Goal: Task Accomplishment & Management: Manage account settings

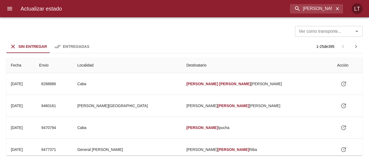
click at [314, 10] on input "[PERSON_NAME] [PERSON_NAME] l" at bounding box center [312, 8] width 44 height 9
type input "9153109"
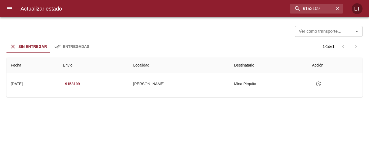
click at [7, 9] on icon "menu" at bounding box center [9, 8] width 6 height 6
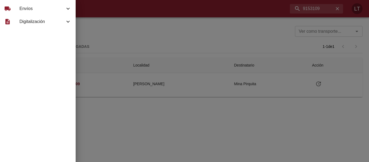
click at [25, 10] on span "Envíos" at bounding box center [41, 8] width 45 height 6
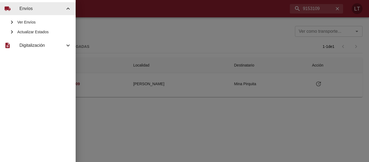
click at [35, 25] on span "Ver Envíos" at bounding box center [44, 21] width 54 height 5
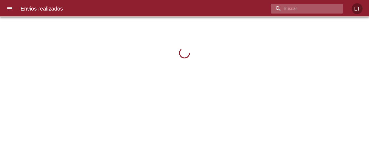
click at [312, 12] on input "buscar" at bounding box center [301, 8] width 63 height 9
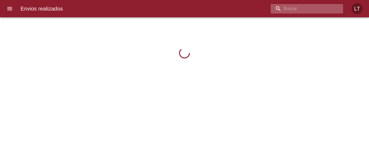
paste input "9153109"
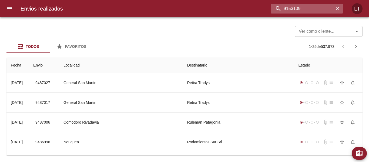
type input "9153109"
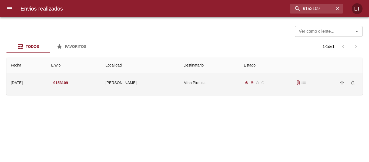
click at [247, 83] on div "radio_button_checked radio_button_checked radio_button_unchecked radio_button_u…" at bounding box center [255, 82] width 22 height 5
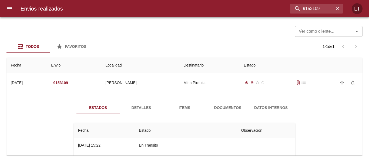
click at [233, 109] on span "Documentos" at bounding box center [227, 107] width 37 height 7
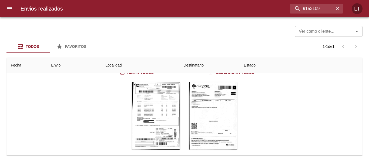
scroll to position [64, 0]
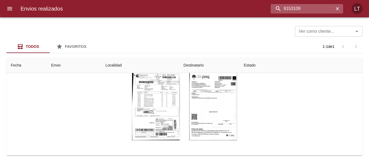
click at [306, 8] on input "9153109" at bounding box center [301, 8] width 63 height 9
paste input "470827"
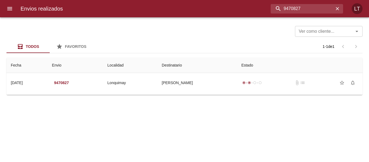
scroll to position [0, 0]
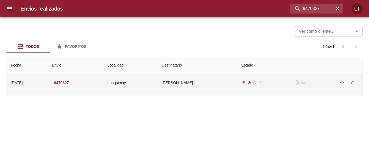
click at [206, 82] on td "Castro Agustín" at bounding box center [197, 82] width 80 height 19
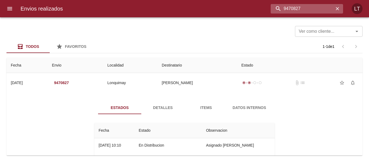
click at [304, 9] on input "9470827" at bounding box center [301, 8] width 63 height 9
paste input "216189"
type input "9216189"
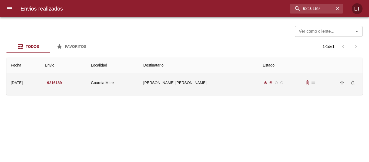
click at [212, 78] on td "Miguel Angel Evans" at bounding box center [198, 82] width 119 height 19
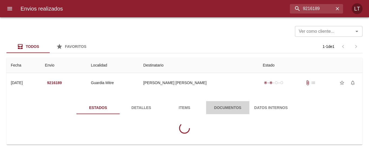
click at [226, 108] on span "Documentos" at bounding box center [227, 107] width 37 height 7
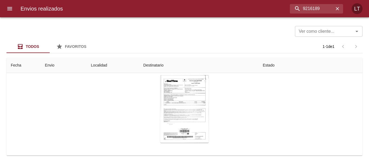
scroll to position [54, 0]
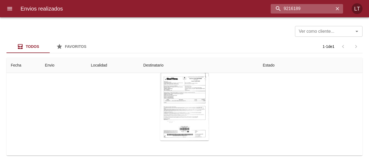
click at [310, 13] on input "9216189" at bounding box center [301, 8] width 63 height 9
paste input "189995"
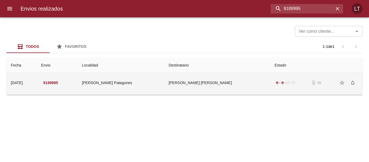
scroll to position [0, 0]
click at [230, 80] on td "Maria Florencia Figueroa Ml" at bounding box center [217, 82] width 106 height 19
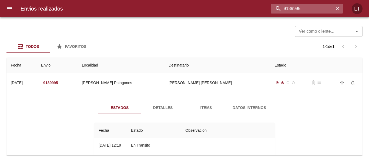
click at [320, 8] on input "9189995" at bounding box center [301, 8] width 63 height 9
paste input "32705"
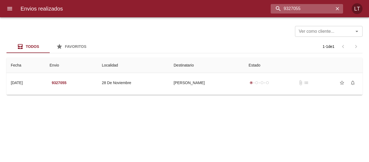
click at [303, 11] on input "9327055" at bounding box center [301, 8] width 63 height 9
paste input "457688"
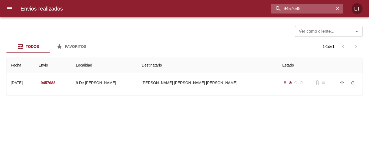
click at [312, 9] on input "9457688" at bounding box center [301, 8] width 63 height 9
paste input "39109"
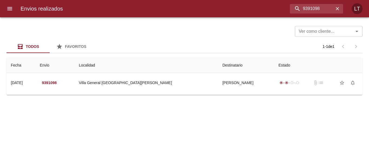
click at [304, 15] on div "Envios realizados 9391098 LT" at bounding box center [184, 8] width 369 height 17
click at [304, 8] on input "9391098" at bounding box center [301, 8] width 63 height 9
paste input "216152"
type input "9216152"
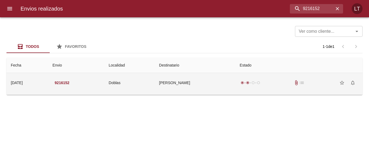
click at [206, 86] on td "Sandra Barreiro" at bounding box center [195, 82] width 81 height 19
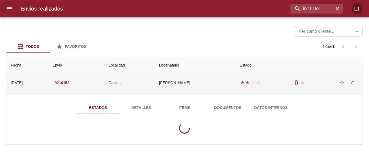
click at [208, 102] on button "Documentos" at bounding box center [227, 107] width 43 height 13
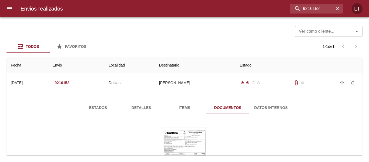
scroll to position [54, 0]
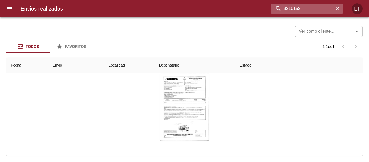
click at [322, 6] on input "9216152" at bounding box center [301, 8] width 63 height 9
paste input "405849"
type input "9405849"
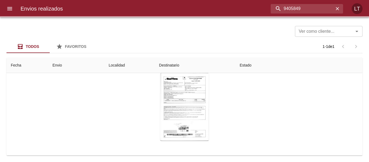
scroll to position [0, 0]
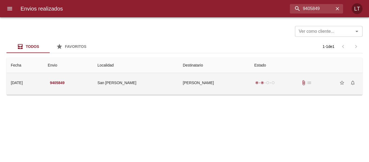
click at [218, 86] on td "Minera Andina Del Sol Srl" at bounding box center [213, 82] width 71 height 19
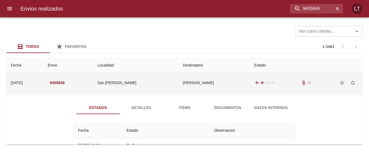
click at [222, 108] on span "Documentos" at bounding box center [227, 107] width 37 height 7
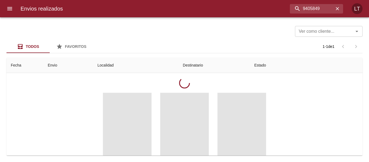
scroll to position [54, 0]
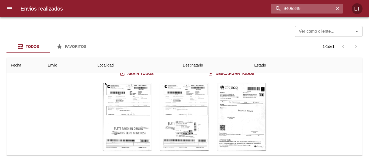
click at [304, 5] on input "9405849" at bounding box center [301, 8] width 63 height 9
paste input "918"
type input "9405918"
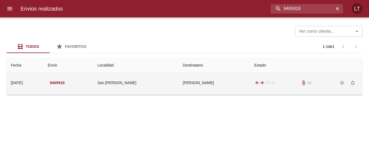
scroll to position [0, 0]
click at [207, 84] on td "Minera Andina Del Sol Srl" at bounding box center [213, 82] width 71 height 19
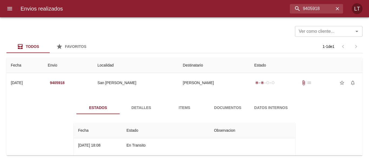
click at [218, 106] on span "Documentos" at bounding box center [227, 107] width 37 height 7
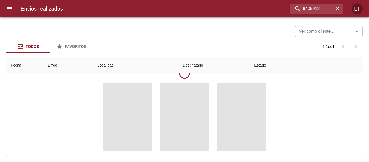
scroll to position [64, 0]
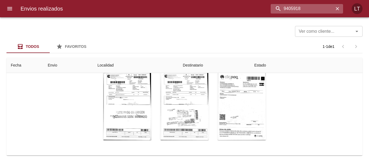
click at [313, 11] on input "9405918" at bounding box center [301, 8] width 63 height 9
click at [313, 11] on input "v" at bounding box center [301, 8] width 63 height 9
paste input "9408656"
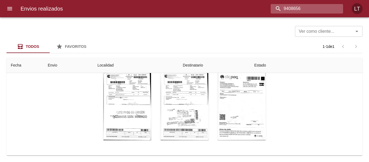
type input "9408656"
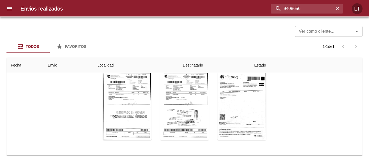
scroll to position [0, 0]
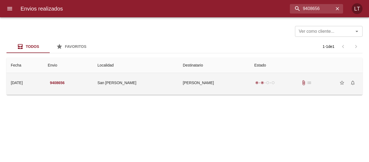
click at [234, 92] on td "Minera Andina Del Sol Srl" at bounding box center [213, 82] width 71 height 19
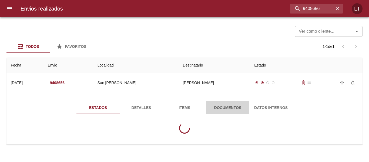
click at [236, 106] on span "Documentos" at bounding box center [227, 107] width 37 height 7
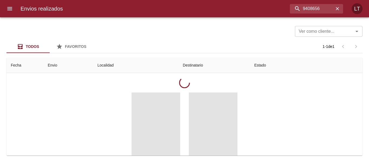
scroll to position [54, 0]
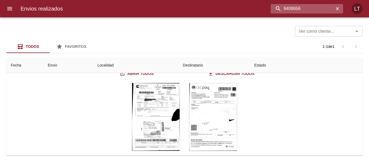
click at [308, 9] on input "9408656" at bounding box center [301, 8] width 63 height 9
paste input "60251"
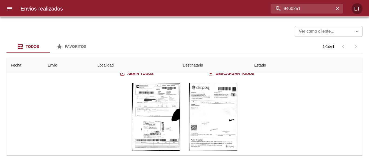
scroll to position [0, 0]
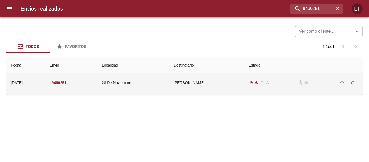
click at [205, 89] on td "Tamara Pereiras" at bounding box center [206, 82] width 75 height 19
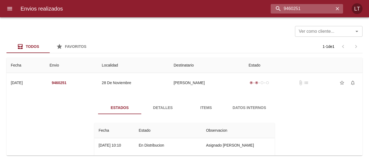
click at [318, 11] on input "9460251" at bounding box center [301, 8] width 63 height 9
paste input "1546"
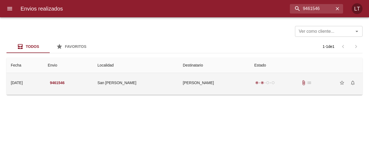
click at [229, 82] on td "Minera Andina Del Sol Srl" at bounding box center [213, 82] width 71 height 19
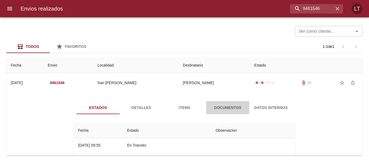
click at [230, 103] on button "Documentos" at bounding box center [227, 107] width 43 height 13
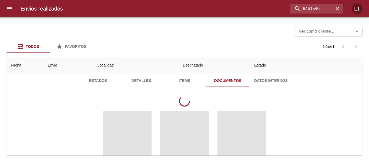
scroll to position [54, 0]
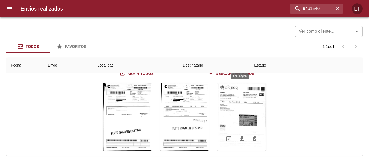
click at [255, 115] on div "Tabla de envíos del cliente" at bounding box center [241, 116] width 49 height 67
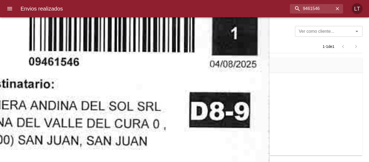
click at [313, 8] on input "9461546" at bounding box center [301, 8] width 63 height 9
drag, startPoint x: 313, startPoint y: 8, endPoint x: 300, endPoint y: 3, distance: 13.1
click at [313, 8] on input "9461546" at bounding box center [301, 8] width 63 height 9
paste input "17202"
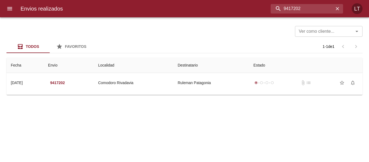
scroll to position [0, 0]
click at [288, 15] on div "Envios realizados 9417202 LT" at bounding box center [184, 8] width 369 height 17
click at [298, 9] on input "9417202" at bounding box center [301, 8] width 63 height 9
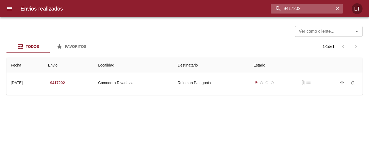
paste input "13"
click at [296, 12] on input "9417213" at bounding box center [301, 8] width 63 height 9
paste input "6155"
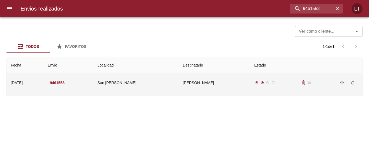
click at [221, 89] on td "Minera Andina Del Sol Srl" at bounding box center [213, 82] width 71 height 19
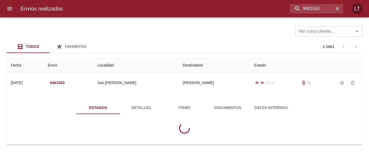
click at [225, 100] on div "Estados Detalles Items Documentos Datos Internos" at bounding box center [184, 119] width 347 height 50
click at [230, 108] on span "Documentos" at bounding box center [227, 107] width 37 height 7
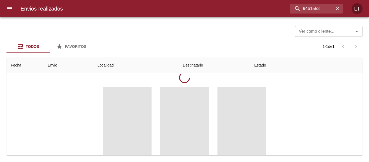
scroll to position [54, 0]
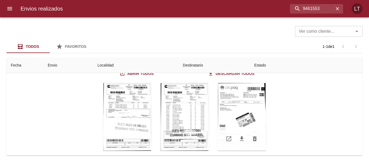
click at [252, 113] on div "Tabla de envíos del cliente" at bounding box center [241, 116] width 49 height 67
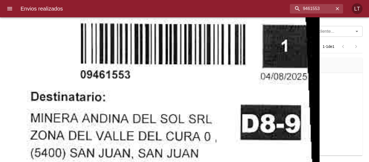
click at [312, 12] on input "9461553" at bounding box center [301, 8] width 63 height 9
click at [311, 12] on input "9461553" at bounding box center [301, 8] width 63 height 9
paste input "9414567"
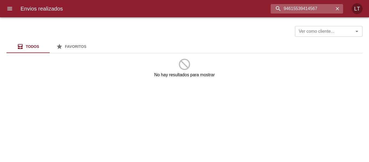
click at [311, 12] on input "94615539414567" at bounding box center [301, 8] width 63 height 9
paste input "buscar"
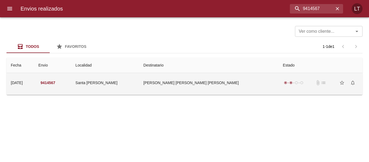
click at [205, 78] on td "Natalia Beatriz Molina Ml" at bounding box center [208, 82] width 139 height 19
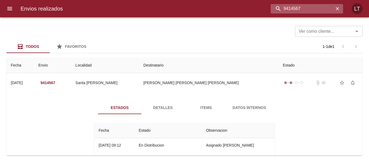
click at [313, 10] on input "9414567" at bounding box center [301, 8] width 63 height 9
paste input "6588"
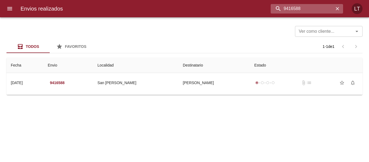
click at [309, 7] on input "9416588" at bounding box center [301, 8] width 63 height 9
paste input "74414"
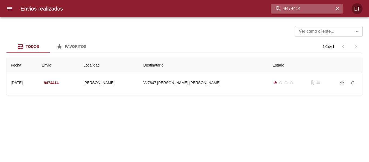
click at [293, 6] on input "9474414" at bounding box center [301, 8] width 63 height 9
paste input "64247"
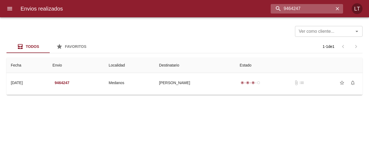
click at [298, 12] on input "9464247" at bounding box center [301, 8] width 63 height 9
paste input "6136"
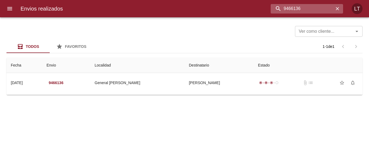
click at [305, 7] on input "9466136" at bounding box center [301, 8] width 63 height 9
paste input "52324"
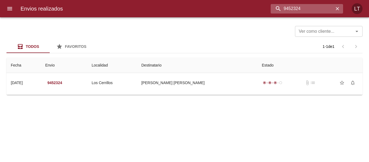
click at [300, 13] on input "9452324" at bounding box center [301, 8] width 63 height 9
paste input "69635"
click at [304, 6] on input "9469635" at bounding box center [301, 8] width 63 height 9
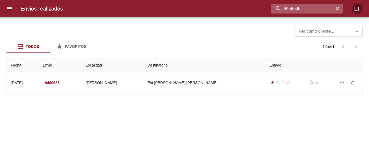
paste input "74369"
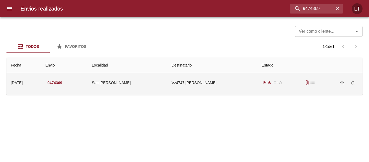
click at [220, 89] on td "Vz4747 Fernando Benavidez" at bounding box center [212, 82] width 90 height 19
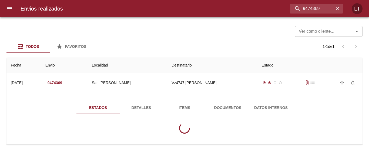
click at [217, 103] on button "Documentos" at bounding box center [227, 107] width 43 height 13
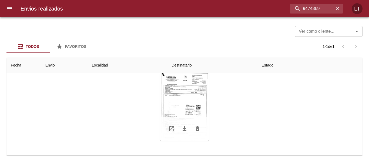
click at [194, 100] on div "Tabla de envíos del cliente" at bounding box center [184, 106] width 49 height 67
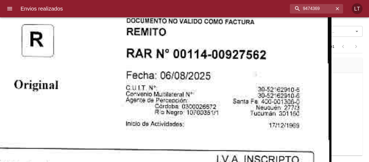
click at [313, 10] on input "9474369" at bounding box center [301, 8] width 63 height 9
paste input "732"
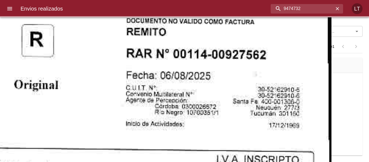
scroll to position [0, 0]
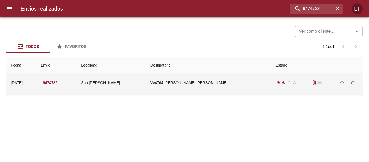
click at [239, 81] on td "Vv4764 Nicolas Enrique Aranci" at bounding box center [208, 82] width 125 height 19
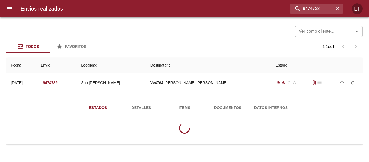
click at [235, 103] on button "Documentos" at bounding box center [227, 107] width 43 height 13
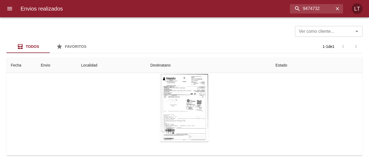
scroll to position [55, 0]
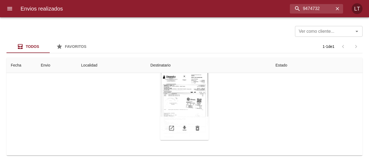
click at [195, 99] on div "Tabla de envíos del cliente" at bounding box center [184, 105] width 49 height 67
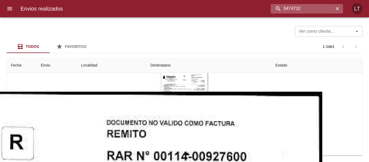
click at [313, 7] on input "9474732" at bounding box center [301, 8] width 63 height 9
paste input "869"
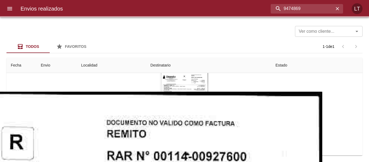
scroll to position [0, 0]
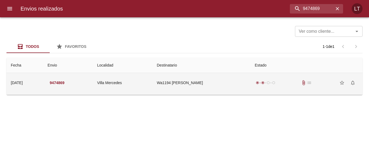
click at [242, 79] on td "Wa1194 Pecile Omar" at bounding box center [201, 82] width 98 height 19
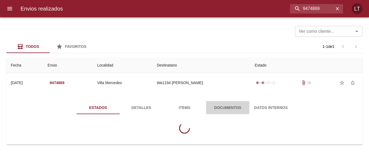
click at [249, 103] on div "Estados Detalles Items Documentos Datos Internos" at bounding box center [184, 107] width 216 height 13
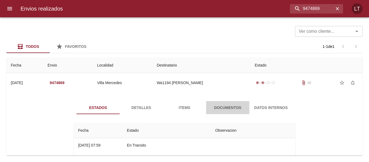
click at [231, 108] on span "Documentos" at bounding box center [227, 107] width 37 height 7
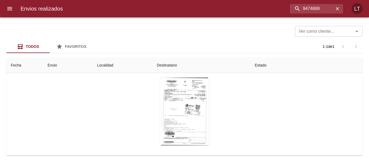
scroll to position [54, 0]
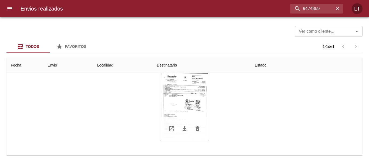
click at [191, 102] on div "Tabla de envíos del cliente" at bounding box center [184, 106] width 49 height 67
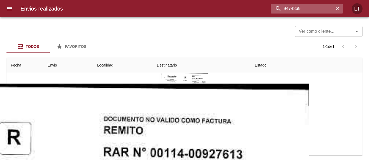
click at [302, 6] on input "9474869" at bounding box center [301, 8] width 63 height 9
paste input "0544"
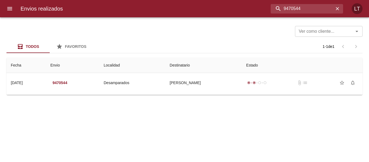
scroll to position [0, 0]
click at [288, 13] on div "Envios realizados 9470544 LT" at bounding box center [184, 8] width 369 height 17
click at [293, 7] on input "9470544" at bounding box center [301, 8] width 63 height 9
paste input "38522"
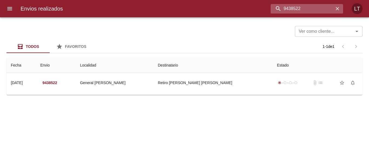
click at [302, 10] on input "9438522" at bounding box center [301, 8] width 63 height 9
paste input "46579"
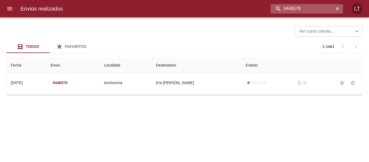
click at [305, 8] on input "9446579" at bounding box center [301, 8] width 63 height 9
paste input "64287"
click at [305, 8] on input "9446579" at bounding box center [301, 8] width 63 height 9
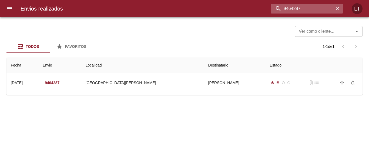
click at [297, 8] on input "9464287" at bounding box center [301, 8] width 63 height 9
paste input "5179"
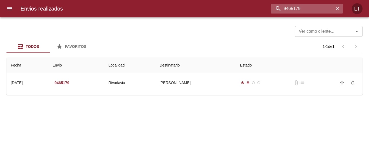
click at [295, 6] on input "9465179" at bounding box center [301, 8] width 63 height 9
paste input "9"
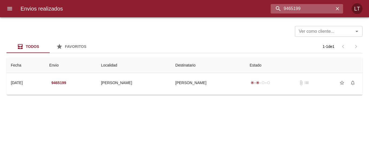
click at [308, 11] on input "9465199" at bounding box center [301, 8] width 63 height 9
paste input "78514"
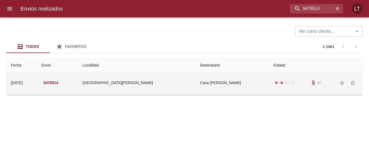
click at [273, 83] on div "radio_button_checked radio_button_checked radio_button_unchecked radio_button_u…" at bounding box center [315, 82] width 84 height 11
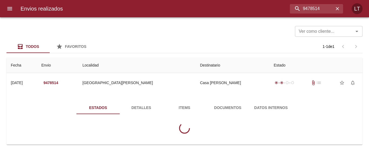
click at [227, 105] on span "Documentos" at bounding box center [227, 107] width 37 height 7
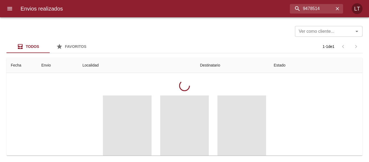
scroll to position [54, 0]
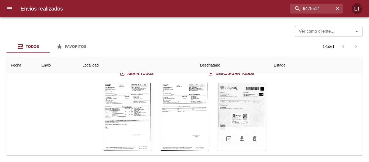
click at [232, 110] on div "Tabla de envíos del cliente" at bounding box center [241, 116] width 49 height 67
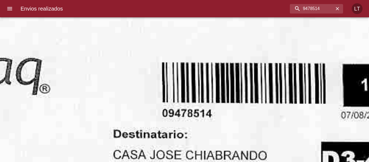
click at [319, 6] on input "9478514" at bounding box center [301, 8] width 63 height 9
paste input "66073"
type input "9466073"
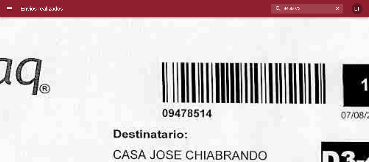
scroll to position [0, 0]
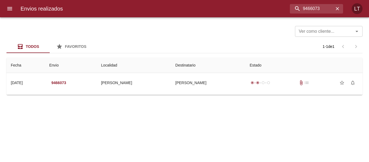
click at [10, 13] on button "menu" at bounding box center [9, 8] width 13 height 13
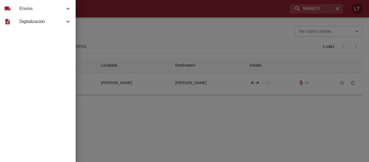
click at [19, 11] on span "Envíos" at bounding box center [41, 8] width 45 height 6
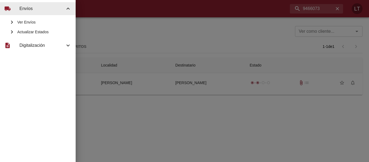
click at [29, 29] on span "Actualizar Estados" at bounding box center [44, 31] width 54 height 5
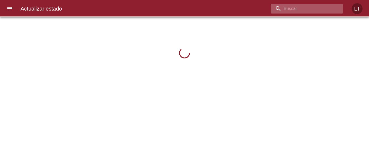
click at [307, 11] on input "buscar" at bounding box center [301, 8] width 63 height 9
paste input "9466073"
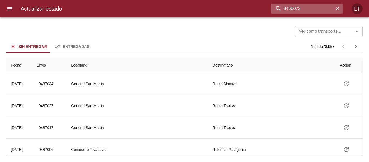
type input "9466073"
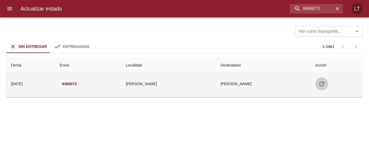
click at [321, 84] on icon "Tabla de envíos del cliente" at bounding box center [321, 83] width 6 height 6
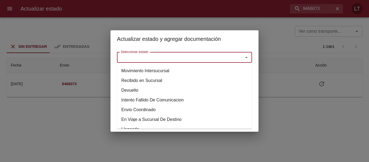
click at [223, 57] on input "Seleccionar estado" at bounding box center [176, 57] width 116 height 8
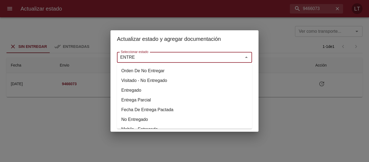
click at [134, 90] on li "Entregado" at bounding box center [184, 90] width 135 height 10
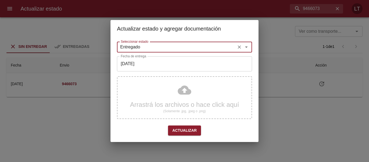
type input "Entregado"
click at [144, 63] on input "[DATE]" at bounding box center [184, 63] width 135 height 15
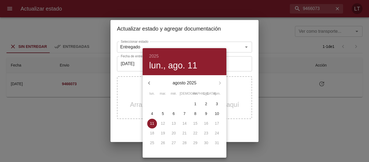
click at [175, 114] on span "6" at bounding box center [174, 113] width 10 height 5
type input "06/08/2025"
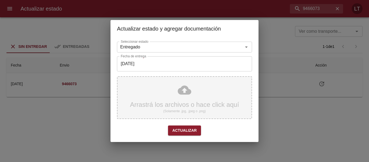
click at [182, 88] on div "Arrastrá los archivos o hace click aquí (Solamente .jpg, .jpeg o .png)" at bounding box center [184, 97] width 135 height 43
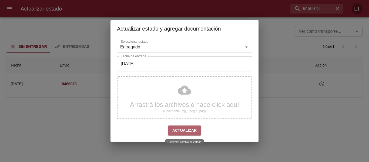
click at [188, 129] on span "Actualizar" at bounding box center [184, 130] width 24 height 7
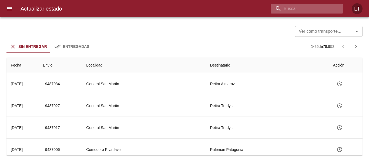
click at [320, 6] on input "buscar" at bounding box center [301, 8] width 63 height 9
paste input "9474700"
type input "9474700"
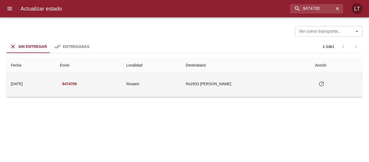
click at [320, 83] on button "Tabla de envíos del cliente" at bounding box center [321, 83] width 13 height 13
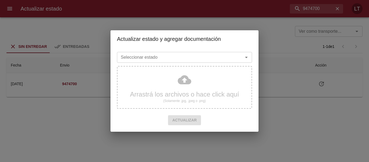
click at [194, 52] on div "Seleccionar estado" at bounding box center [184, 57] width 135 height 11
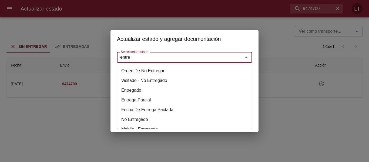
click at [143, 92] on li "Entregado" at bounding box center [184, 90] width 135 height 10
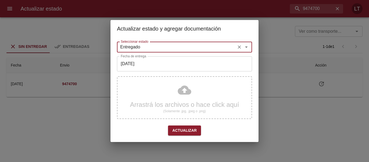
type input "Entregado"
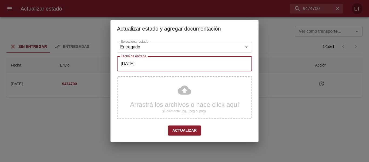
click at [142, 66] on input "[DATE]" at bounding box center [184, 63] width 135 height 15
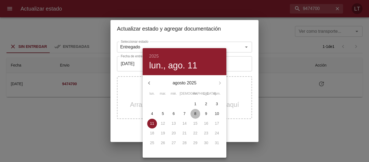
click at [195, 112] on p "8" at bounding box center [195, 113] width 2 height 5
type input "[DATE]"
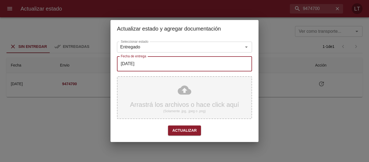
click at [184, 95] on div "Arrastrá los archivos o hace click aquí (Solamente .jpg, .jpeg o .png)" at bounding box center [184, 97] width 135 height 43
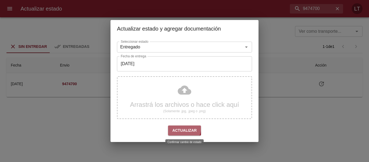
click at [181, 127] on span "Actualizar" at bounding box center [184, 130] width 24 height 7
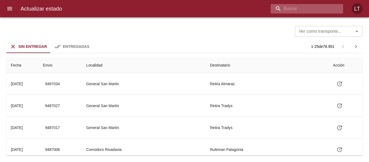
click at [313, 13] on input "buscar" at bounding box center [301, 8] width 63 height 9
paste input "9474767"
type input "9474767"
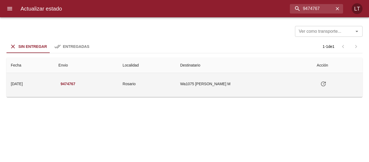
click at [325, 83] on icon "Tabla de envíos del cliente" at bounding box center [323, 83] width 6 height 6
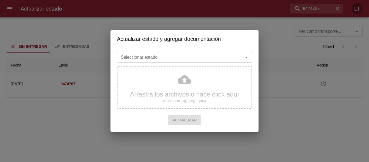
click at [205, 56] on input "Seleccionar estado" at bounding box center [176, 57] width 116 height 8
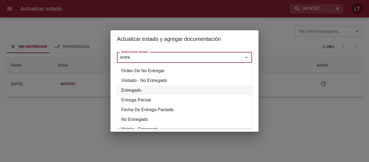
click at [138, 88] on li "Entregado" at bounding box center [184, 90] width 135 height 10
type input "Entregado"
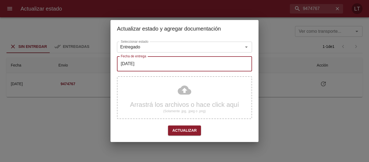
click at [140, 63] on input "[DATE]" at bounding box center [184, 63] width 135 height 15
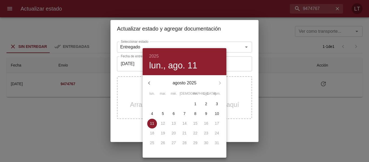
click at [196, 113] on p "8" at bounding box center [195, 113] width 2 height 5
type input "[DATE]"
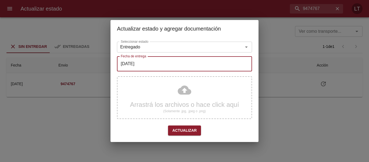
click at [190, 125] on button "Actualizar" at bounding box center [184, 130] width 33 height 10
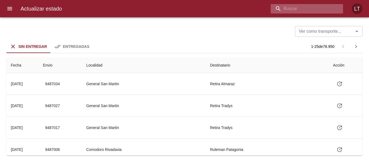
click at [310, 4] on input "buscar" at bounding box center [301, 8] width 63 height 9
paste input "9474804"
type input "9474804"
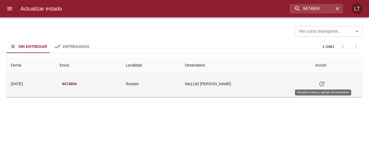
click at [317, 86] on button "Tabla de envíos del cliente" at bounding box center [321, 83] width 13 height 13
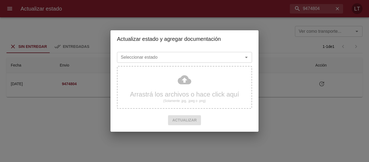
click at [199, 49] on div "Seleccionar estado Seleccionar estado Arrastrá los archivos o hace click aquí (…" at bounding box center [184, 89] width 148 height 84
click at [199, 61] on input "Seleccionar estado" at bounding box center [176, 57] width 116 height 8
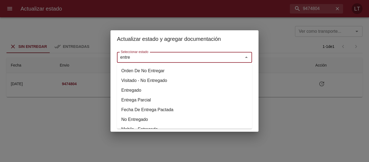
click at [139, 90] on li "Entregado" at bounding box center [184, 90] width 135 height 10
type input "Entregado"
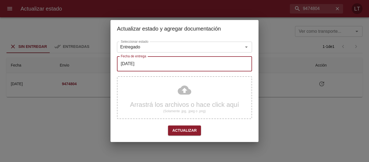
click at [143, 69] on input "[DATE]" at bounding box center [184, 63] width 135 height 15
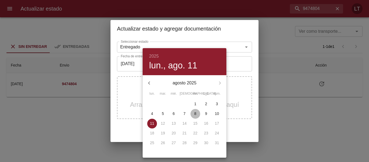
click at [193, 112] on span "8" at bounding box center [195, 113] width 10 height 5
type input "08/08/2025"
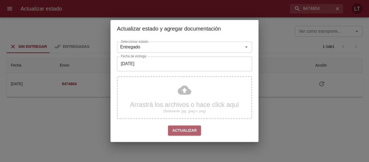
click at [186, 128] on span "Actualizar" at bounding box center [184, 130] width 24 height 7
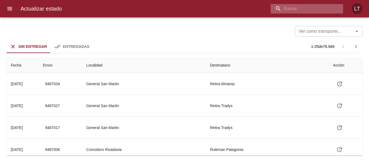
click at [309, 6] on input "buscar" at bounding box center [301, 8] width 63 height 9
paste input "9428345"
type input "9428345"
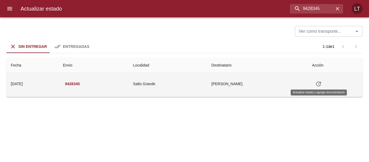
click at [320, 84] on icon "Tabla de envíos del cliente" at bounding box center [318, 83] width 6 height 6
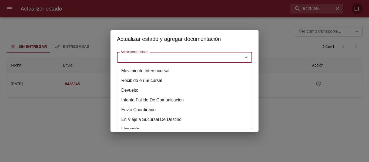
click at [197, 59] on input "Seleccionar estado" at bounding box center [176, 57] width 116 height 8
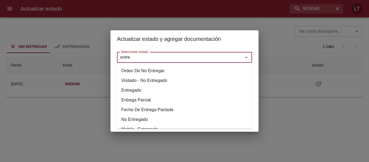
click at [131, 90] on li "Entregado" at bounding box center [184, 90] width 135 height 10
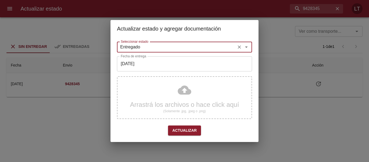
type input "Entregado"
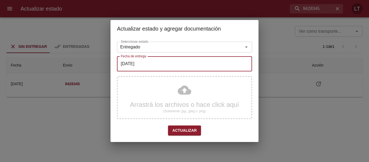
click at [139, 66] on input "[DATE]" at bounding box center [184, 63] width 135 height 15
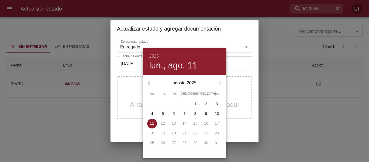
click at [152, 112] on p "4" at bounding box center [152, 113] width 2 height 5
type input "[DATE]"
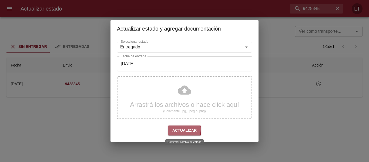
click at [178, 129] on span "Actualizar" at bounding box center [184, 130] width 24 height 7
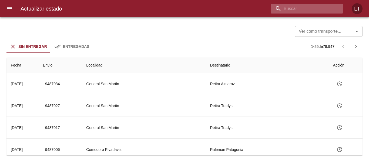
click at [306, 10] on input "buscar" at bounding box center [301, 8] width 63 height 9
paste input "9453393"
type input "9453393"
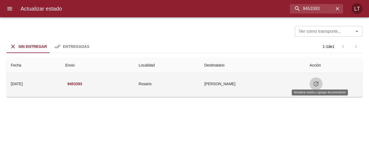
click at [317, 83] on icon "Tabla de envíos del cliente" at bounding box center [315, 83] width 5 height 5
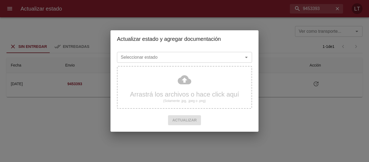
click at [215, 62] on div "Seleccionar estado" at bounding box center [184, 57] width 135 height 11
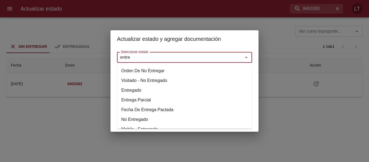
click at [141, 92] on li "Entregado" at bounding box center [184, 90] width 135 height 10
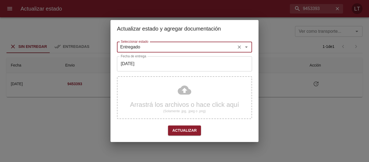
type input "Entregado"
click at [147, 62] on input "[DATE]" at bounding box center [184, 63] width 135 height 15
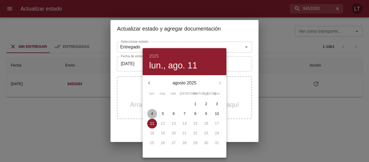
click at [153, 112] on p "4" at bounding box center [152, 113] width 2 height 5
type input "04/08/2025"
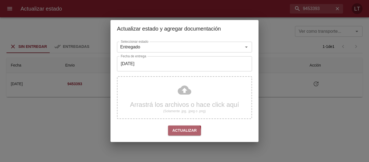
click at [179, 133] on span "Actualizar" at bounding box center [184, 130] width 24 height 7
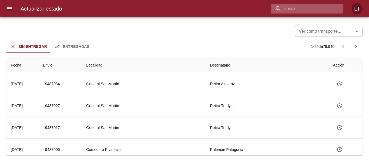
click at [320, 7] on input "buscar" at bounding box center [301, 8] width 63 height 9
paste input "9454635"
type input "9454635"
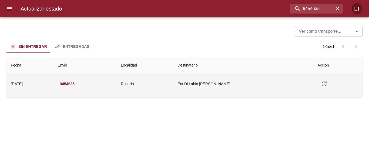
click at [324, 84] on icon "Tabla de envíos del cliente" at bounding box center [324, 83] width 6 height 6
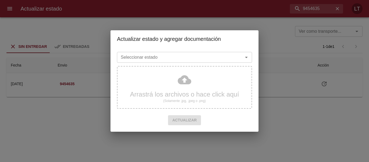
click at [213, 54] on input "Seleccionar estado" at bounding box center [176, 57] width 116 height 8
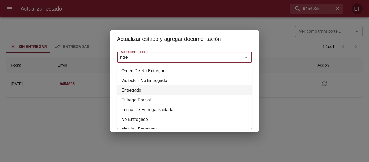
click at [130, 88] on li "Entregado" at bounding box center [184, 90] width 135 height 10
type input "Entregado"
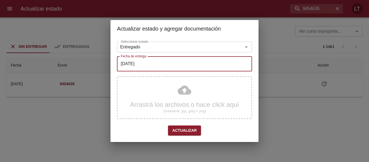
click at [134, 67] on input "[DATE]" at bounding box center [184, 63] width 135 height 15
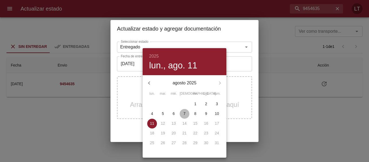
click at [186, 111] on span "7" at bounding box center [184, 113] width 10 height 5
type input "[DATE]"
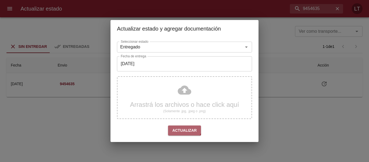
click at [184, 126] on button "Actualizar" at bounding box center [184, 130] width 33 height 10
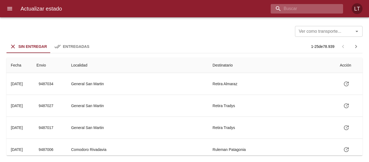
click at [320, 9] on input "buscar" at bounding box center [301, 8] width 63 height 9
paste input "9461207"
type input "9461207"
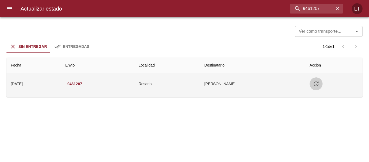
click at [316, 85] on icon "Tabla de envíos del cliente" at bounding box center [316, 83] width 6 height 6
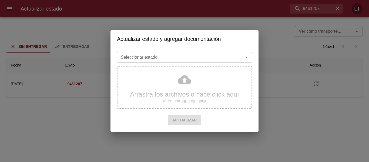
click at [215, 51] on div "Seleccionar estado Seleccionar estado" at bounding box center [184, 57] width 135 height 14
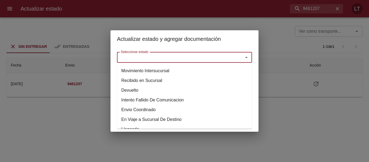
click at [214, 59] on input "Seleccionar estado" at bounding box center [176, 57] width 116 height 8
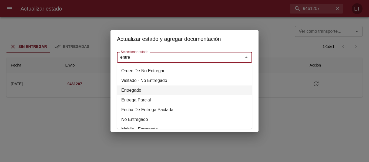
click at [134, 86] on li "Entregado" at bounding box center [184, 90] width 135 height 10
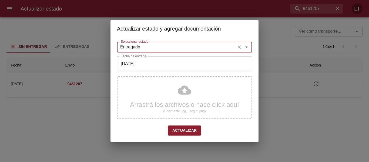
type input "Entregado"
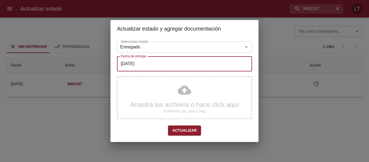
click at [134, 71] on input "[DATE]" at bounding box center [184, 63] width 135 height 15
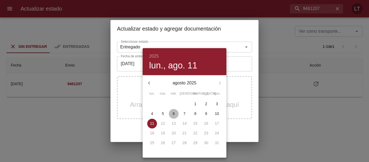
click at [176, 111] on span "6" at bounding box center [174, 113] width 10 height 5
type input "06/08/2025"
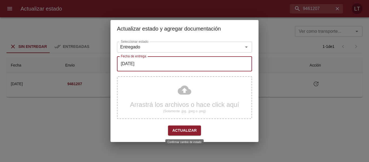
click at [178, 130] on span "Actualizar" at bounding box center [184, 130] width 24 height 7
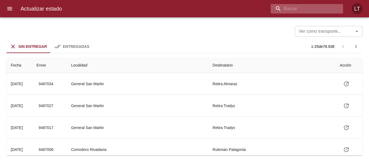
click at [324, 9] on input "buscar" at bounding box center [301, 8] width 63 height 9
paste input "9419420"
type input "9419420"
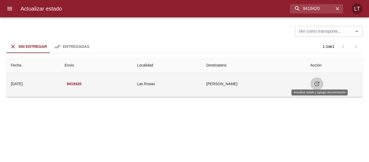
click at [318, 85] on icon "Tabla de envíos del cliente" at bounding box center [316, 83] width 6 height 6
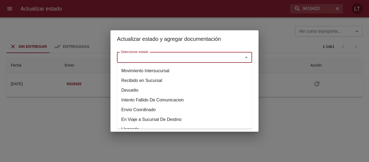
click at [203, 61] on input "Seleccionar estado" at bounding box center [176, 57] width 116 height 8
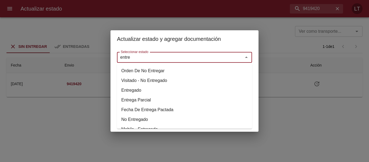
drag, startPoint x: 135, startPoint y: 90, endPoint x: 134, endPoint y: 84, distance: 5.5
click at [134, 90] on li "Entregado" at bounding box center [184, 90] width 135 height 10
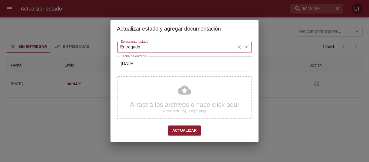
type input "Entregado"
click at [135, 64] on input "[DATE]" at bounding box center [184, 63] width 135 height 15
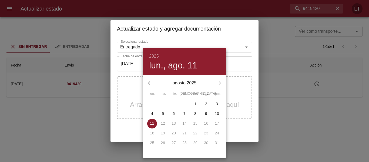
click at [153, 115] on p "4" at bounding box center [152, 113] width 2 height 5
type input "04/08/2025"
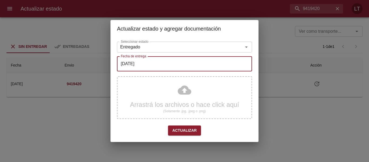
click at [182, 128] on span "Actualizar" at bounding box center [184, 130] width 24 height 7
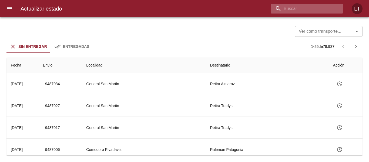
click at [317, 9] on input "buscar" at bounding box center [301, 8] width 63 height 9
paste input "9420634"
type input "9420634"
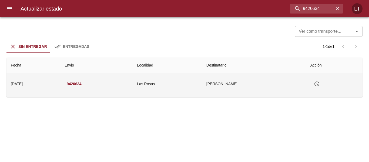
click at [318, 82] on icon "Tabla de envíos del cliente" at bounding box center [316, 83] width 6 height 6
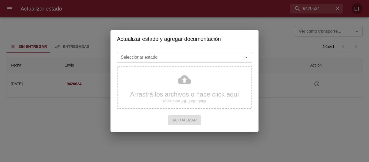
click at [206, 53] on div "Seleccionar estado" at bounding box center [184, 57] width 135 height 11
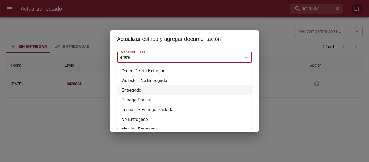
click at [133, 90] on li "Entregado" at bounding box center [184, 90] width 135 height 10
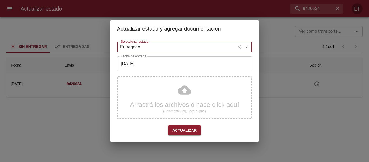
type input "Entregado"
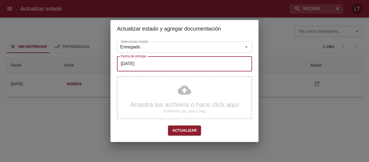
click at [137, 62] on input "[DATE]" at bounding box center [184, 63] width 135 height 15
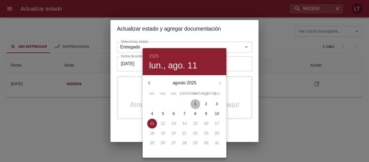
click at [192, 101] on span "1" at bounding box center [195, 103] width 10 height 5
type input "[DATE]"
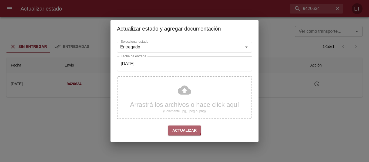
click at [181, 127] on span "Actualizar" at bounding box center [184, 130] width 24 height 7
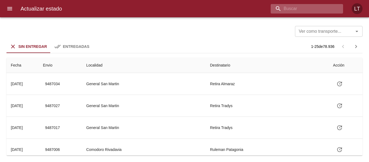
click at [321, 10] on input "buscar" at bounding box center [301, 8] width 63 height 9
paste input "9423997"
type input "9423997"
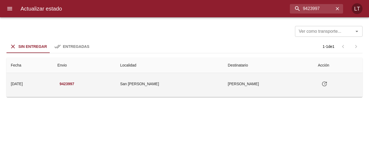
click at [326, 84] on icon "Tabla de envíos del cliente" at bounding box center [324, 83] width 6 height 6
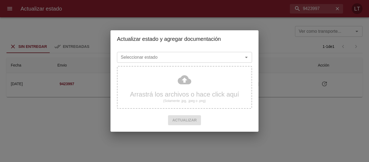
click at [165, 51] on div "Seleccionar estado Seleccionar estado" at bounding box center [184, 57] width 135 height 14
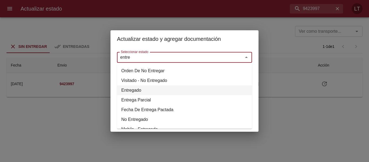
drag, startPoint x: 133, startPoint y: 87, endPoint x: 132, endPoint y: 74, distance: 13.8
click at [132, 88] on li "Entregado" at bounding box center [184, 90] width 135 height 10
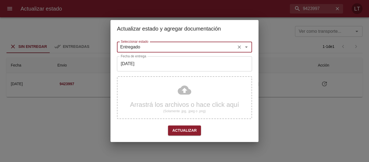
type input "Entregado"
click at [132, 67] on input "[DATE]" at bounding box center [184, 63] width 135 height 15
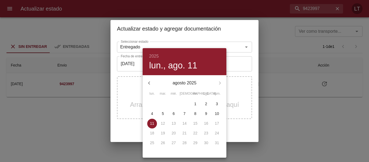
click at [196, 100] on button "1" at bounding box center [195, 104] width 10 height 10
type input "01/08/2025"
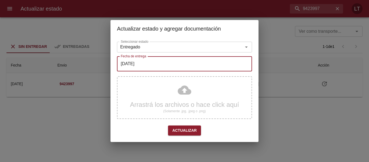
click at [186, 130] on span "Actualizar" at bounding box center [184, 130] width 24 height 7
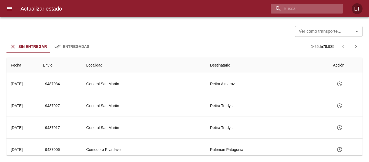
click at [317, 10] on input "buscar" at bounding box center [301, 8] width 63 height 9
paste input "9478335"
type input "9478335"
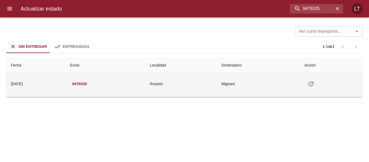
click at [310, 84] on button "Tabla de envíos del cliente" at bounding box center [310, 83] width 13 height 13
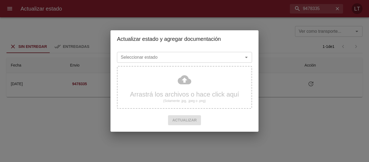
click at [172, 57] on input "Seleccionar estado" at bounding box center [176, 57] width 116 height 8
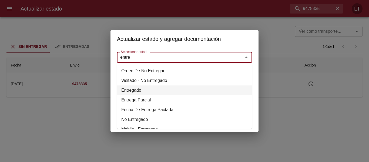
click at [130, 89] on li "Entregado" at bounding box center [184, 90] width 135 height 10
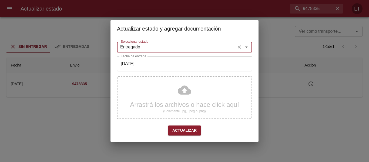
type input "Entregado"
click at [133, 63] on input "[DATE]" at bounding box center [184, 63] width 135 height 15
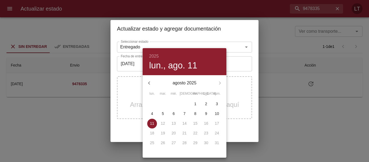
click at [190, 113] on div "8" at bounding box center [195, 114] width 11 height 10
type input "[DATE]"
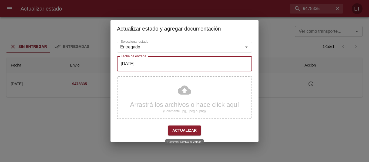
click at [185, 128] on span "Actualizar" at bounding box center [184, 130] width 24 height 7
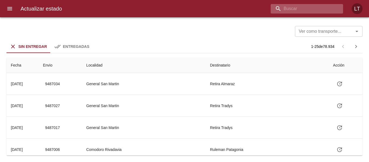
click at [324, 8] on input "buscar" at bounding box center [301, 8] width 63 height 9
paste input "9478359"
type input "9478359"
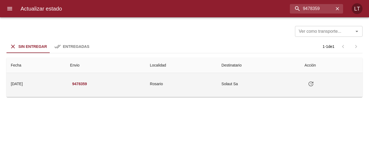
click at [314, 78] on button "Tabla de envíos del cliente" at bounding box center [310, 83] width 13 height 13
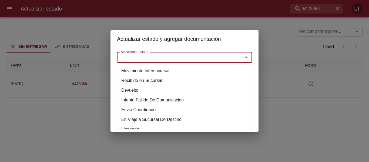
click at [206, 54] on input "Seleccionar estado" at bounding box center [176, 57] width 116 height 8
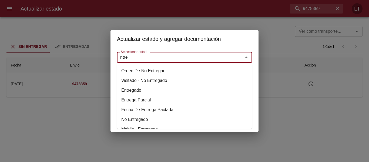
drag, startPoint x: 134, startPoint y: 88, endPoint x: 136, endPoint y: 74, distance: 14.7
click at [134, 88] on li "Entregado" at bounding box center [184, 90] width 135 height 10
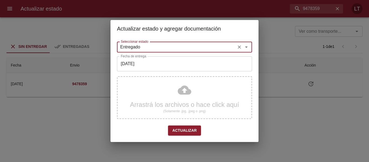
type input "Entregado"
click at [137, 64] on input "[DATE]" at bounding box center [184, 63] width 135 height 15
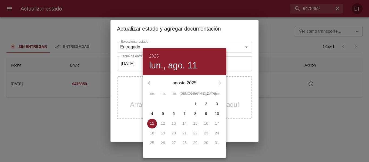
click at [193, 114] on span "8" at bounding box center [195, 113] width 10 height 5
type input "[DATE]"
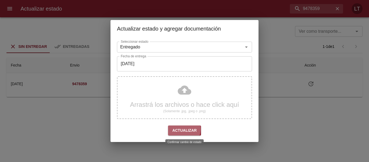
click at [182, 129] on span "Actualizar" at bounding box center [184, 130] width 24 height 7
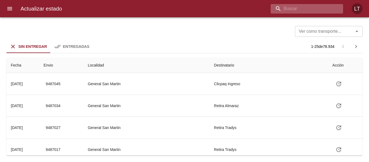
click at [312, 8] on input "buscar" at bounding box center [301, 8] width 63 height 9
paste input "9478379"
type input "9478379"
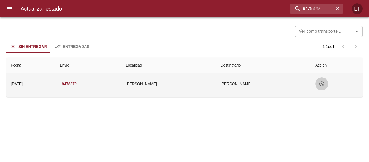
click at [320, 84] on icon "Tabla de envíos del cliente" at bounding box center [321, 83] width 6 height 6
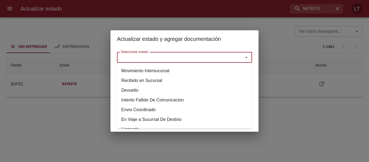
click at [200, 59] on input "Seleccionar estado" at bounding box center [176, 57] width 116 height 8
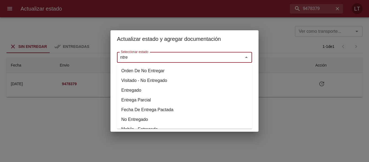
click at [130, 93] on li "Entregado" at bounding box center [184, 90] width 135 height 10
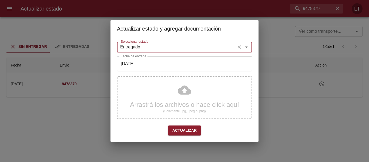
type input "Entregado"
click at [142, 64] on input "[DATE]" at bounding box center [184, 63] width 135 height 15
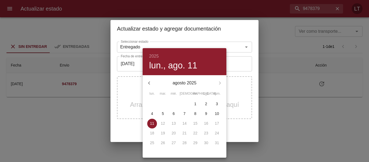
click at [193, 113] on span "8" at bounding box center [195, 113] width 10 height 5
type input "[DATE]"
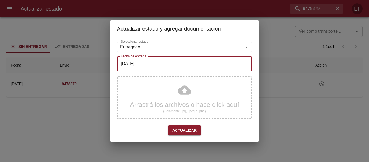
click at [182, 130] on span "Actualizar" at bounding box center [184, 130] width 24 height 7
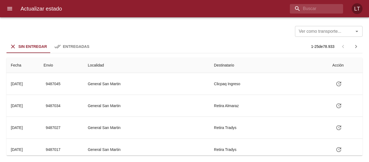
click at [322, 3] on div "Actualizar estado LT" at bounding box center [184, 8] width 369 height 17
click at [322, 9] on input "buscar" at bounding box center [301, 8] width 63 height 9
paste input "9478865"
type input "9478865"
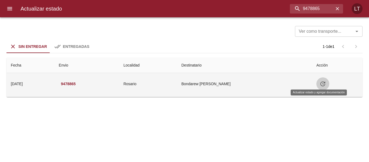
click at [319, 83] on icon "Tabla de envíos del cliente" at bounding box center [322, 83] width 6 height 6
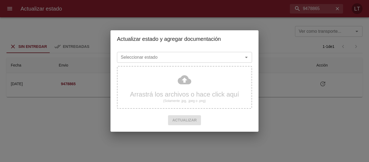
click at [224, 57] on input "Seleccionar estado" at bounding box center [176, 57] width 116 height 8
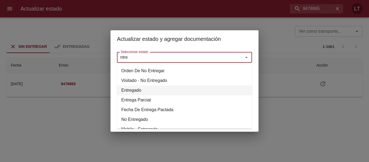
click at [134, 87] on li "Entregado" at bounding box center [184, 90] width 135 height 10
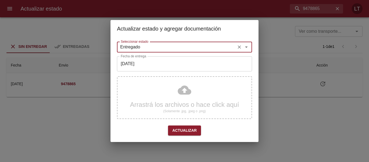
type input "Entregado"
click at [132, 63] on input "[DATE]" at bounding box center [184, 63] width 135 height 15
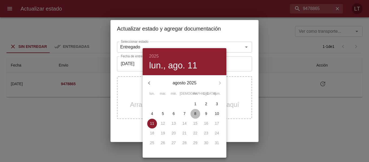
click at [198, 115] on span "8" at bounding box center [195, 113] width 10 height 5
type input "[DATE]"
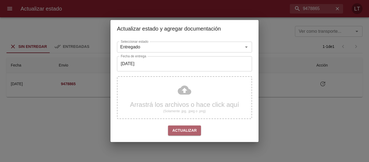
click at [185, 127] on span "Actualizar" at bounding box center [184, 130] width 24 height 7
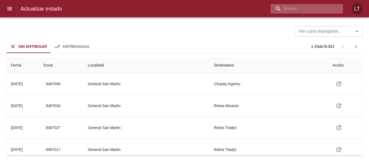
click at [319, 10] on input "buscar" at bounding box center [301, 8] width 63 height 9
paste input "9478871"
type input "9478871"
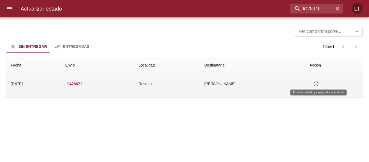
click at [318, 84] on icon "Tabla de envíos del cliente" at bounding box center [315, 83] width 5 height 5
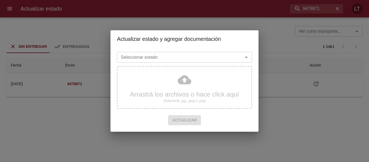
click at [209, 53] on input "Seleccionar estado" at bounding box center [176, 57] width 116 height 8
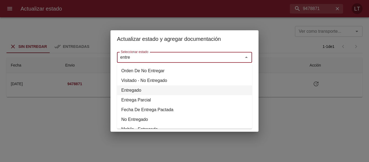
click at [142, 88] on li "Entregado" at bounding box center [184, 90] width 135 height 10
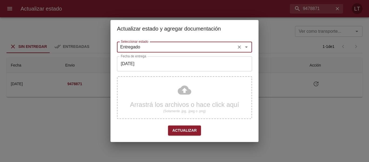
type input "Entregado"
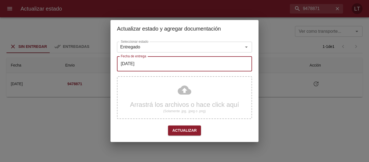
click at [148, 64] on input "[DATE]" at bounding box center [184, 63] width 135 height 15
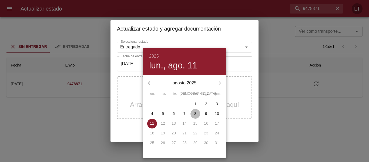
click at [195, 113] on p "8" at bounding box center [195, 113] width 2 height 5
type input "[DATE]"
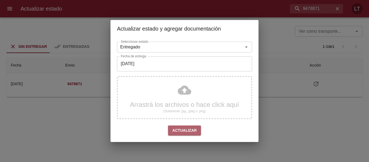
click at [193, 128] on span "Actualizar" at bounding box center [184, 130] width 24 height 7
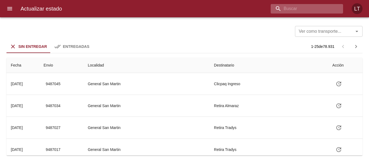
click at [312, 13] on input "buscar" at bounding box center [301, 8] width 63 height 9
paste input "9478894"
type input "9478894"
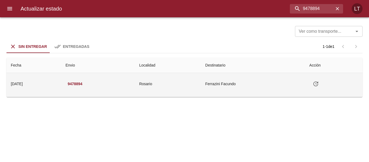
click at [322, 84] on button "Tabla de envíos del cliente" at bounding box center [315, 83] width 13 height 13
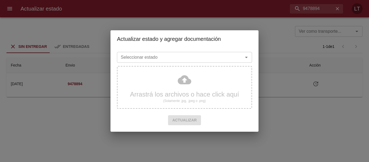
click at [227, 57] on input "Seleccionar estado" at bounding box center [176, 57] width 116 height 8
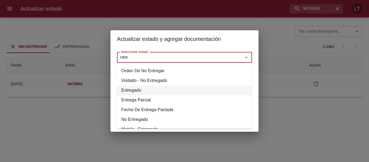
drag, startPoint x: 145, startPoint y: 89, endPoint x: 143, endPoint y: 75, distance: 14.7
click at [144, 89] on li "Entregado" at bounding box center [184, 90] width 135 height 10
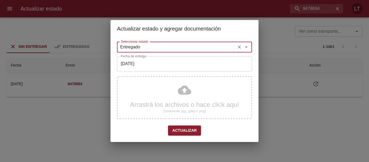
type input "Entregado"
click at [140, 63] on input "[DATE]" at bounding box center [184, 63] width 135 height 15
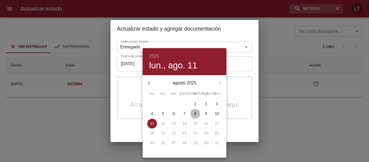
click at [196, 114] on p "8" at bounding box center [195, 113] width 2 height 5
type input "[DATE]"
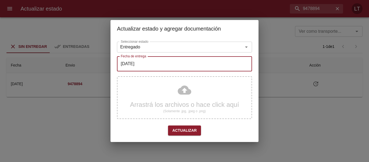
click at [179, 128] on span "Actualizar" at bounding box center [184, 130] width 24 height 7
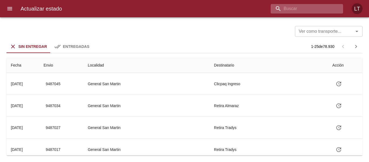
click at [306, 8] on input "buscar" at bounding box center [301, 8] width 63 height 9
paste input "9481714"
type input "9481714"
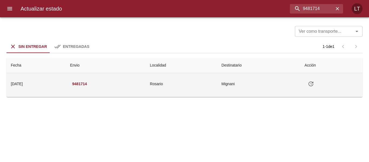
click at [317, 80] on button "Tabla de envíos del cliente" at bounding box center [310, 83] width 13 height 13
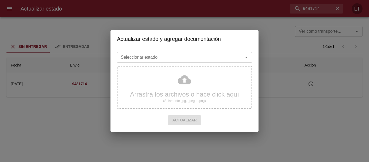
click at [231, 59] on input "Seleccionar estado" at bounding box center [176, 57] width 116 height 8
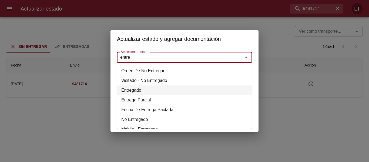
click at [137, 89] on li "Entregado" at bounding box center [184, 90] width 135 height 10
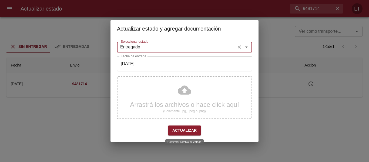
type input "Entregado"
click at [185, 133] on span "Actualizar" at bounding box center [184, 130] width 24 height 7
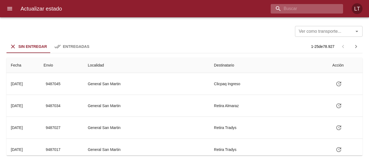
click at [302, 7] on input "buscar" at bounding box center [301, 8] width 63 height 9
paste input "9481728"
type input "9481728"
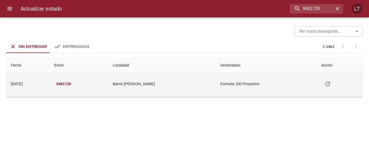
click at [326, 84] on icon "Tabla de envíos del cliente" at bounding box center [327, 83] width 5 height 5
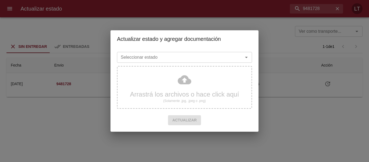
click at [226, 58] on input "Seleccionar estado" at bounding box center [176, 57] width 116 height 8
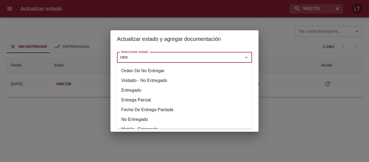
click at [141, 91] on li "Entregado" at bounding box center [184, 90] width 135 height 10
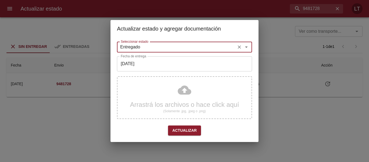
type input "Entregado"
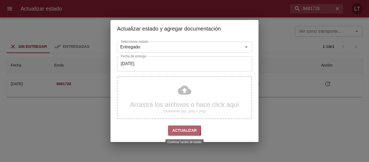
drag, startPoint x: 177, startPoint y: 128, endPoint x: 179, endPoint y: 121, distance: 7.1
click at [178, 128] on span "Actualizar" at bounding box center [184, 130] width 24 height 7
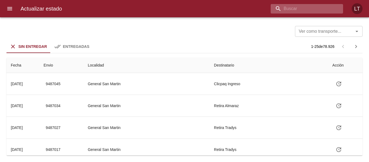
click at [322, 5] on input "buscar" at bounding box center [301, 8] width 63 height 9
paste input "9481730"
type input "9481730"
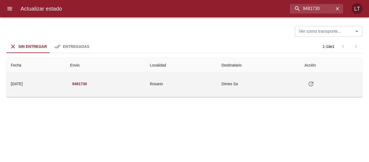
click at [314, 81] on icon "Tabla de envíos del cliente" at bounding box center [310, 83] width 6 height 6
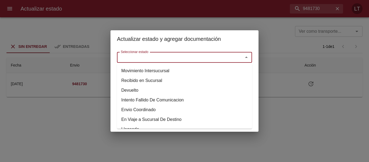
click at [227, 60] on input "Seleccionar estado" at bounding box center [176, 57] width 116 height 8
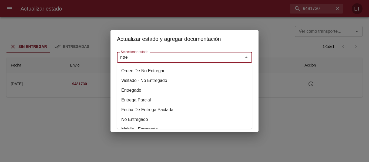
click at [144, 93] on li "Entregado" at bounding box center [184, 90] width 135 height 10
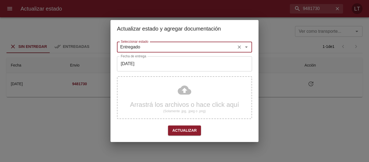
type input "Entregado"
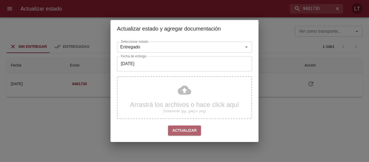
click at [185, 131] on span "Actualizar" at bounding box center [184, 130] width 24 height 7
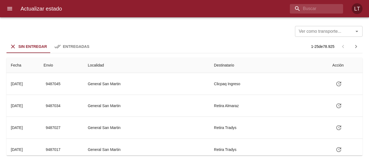
click at [319, 13] on div "Actualizar estado LT" at bounding box center [184, 8] width 369 height 17
click at [319, 11] on input "buscar" at bounding box center [301, 8] width 63 height 9
paste input "9482145"
type input "9482145"
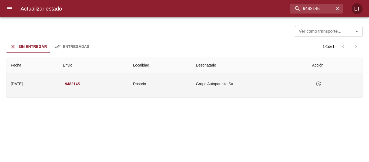
click at [320, 83] on icon "Tabla de envíos del cliente" at bounding box center [318, 83] width 6 height 6
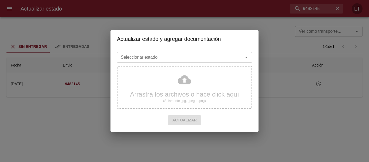
click at [204, 56] on input "Seleccionar estado" at bounding box center [176, 57] width 116 height 8
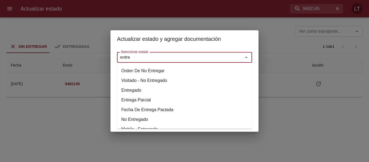
click at [138, 89] on li "Entregado" at bounding box center [184, 90] width 135 height 10
type input "Entregado"
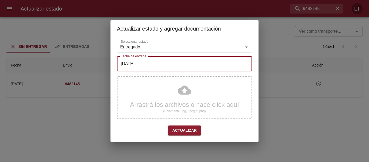
click at [144, 67] on input "[DATE]" at bounding box center [184, 63] width 135 height 15
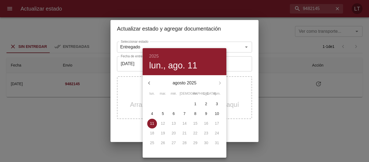
click at [137, 110] on div at bounding box center [184, 81] width 369 height 162
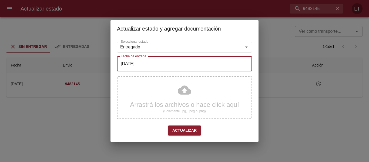
click at [190, 128] on span "Actualizar" at bounding box center [184, 130] width 24 height 7
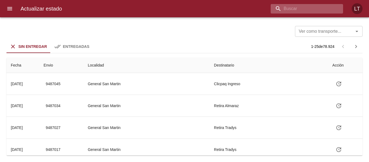
click at [324, 7] on input "buscar" at bounding box center [301, 8] width 63 height 9
paste input "9482253"
type input "9482253"
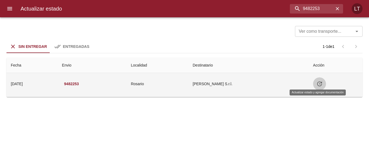
click at [319, 84] on icon "Tabla de envíos del cliente" at bounding box center [319, 83] width 6 height 6
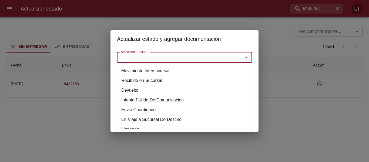
drag, startPoint x: 201, startPoint y: 56, endPoint x: 195, endPoint y: 59, distance: 6.5
click at [199, 58] on input "Seleccionar estado" at bounding box center [176, 57] width 116 height 8
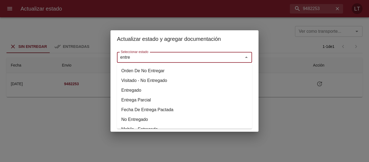
click at [139, 91] on li "Entregado" at bounding box center [184, 90] width 135 height 10
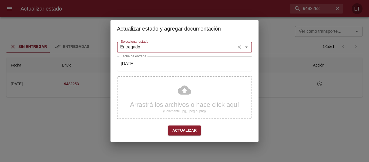
type input "Entregado"
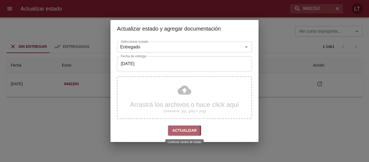
click at [176, 130] on span "Actualizar" at bounding box center [184, 130] width 24 height 7
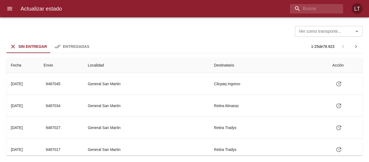
click at [249, 159] on div "Ver como transporte... Ver como transporte... Sin Entregar Entregadas 1 - 25 de…" at bounding box center [184, 89] width 369 height 144
